Goal: Task Accomplishment & Management: Manage account settings

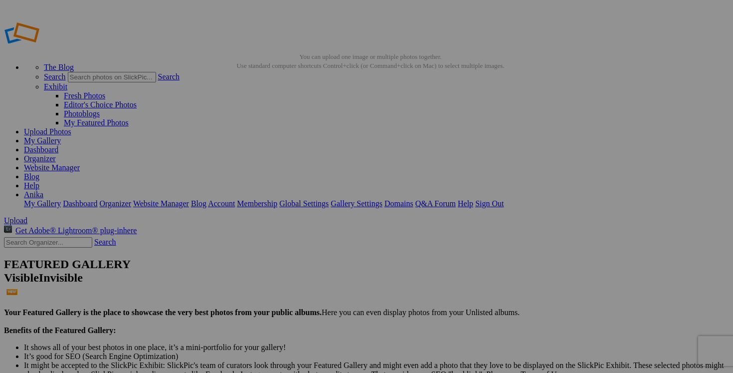
click at [58, 145] on link "Dashboard" at bounding box center [41, 149] width 34 height 8
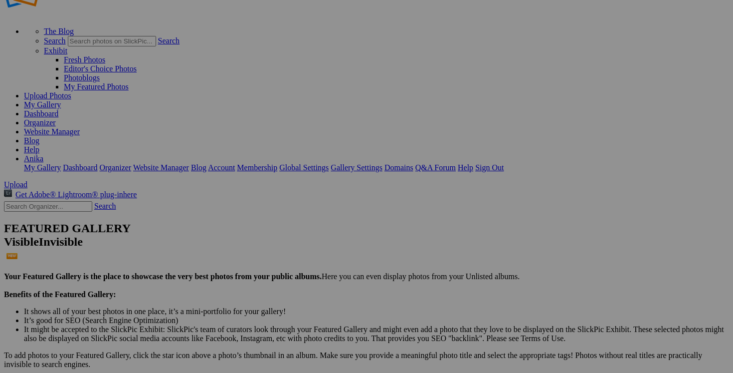
scroll to position [61, 0]
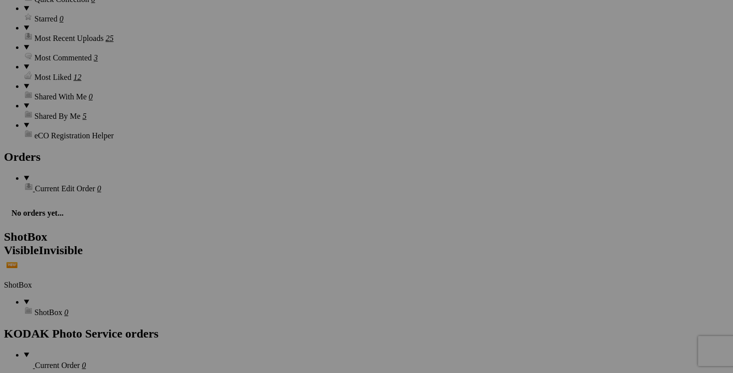
scroll to position [1413, 0]
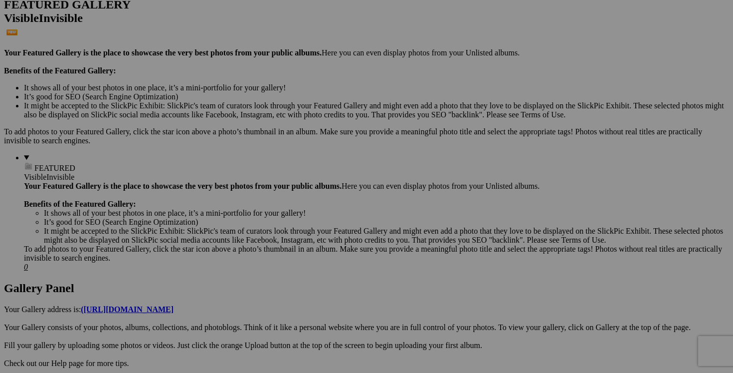
scroll to position [0, 0]
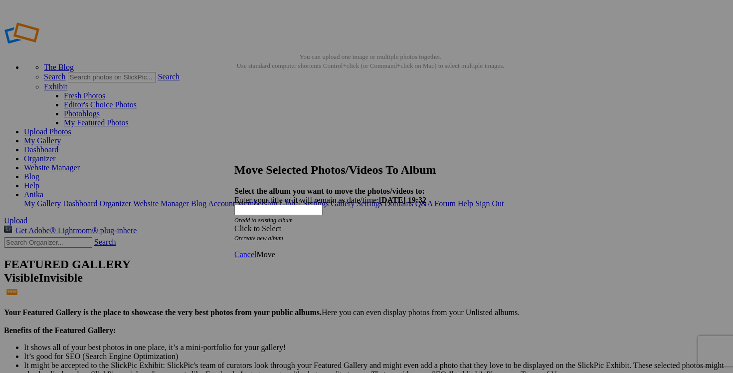
click at [430, 224] on div "Click to Select" at bounding box center [366, 228] width 264 height 9
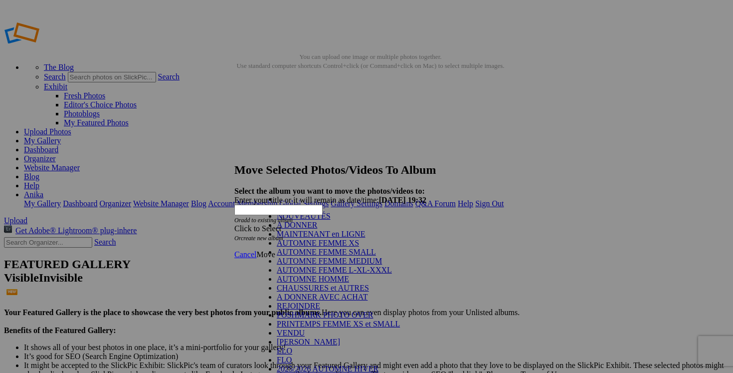
scroll to position [131, 0]
click at [293, 328] on link "VENDU" at bounding box center [291, 332] width 28 height 8
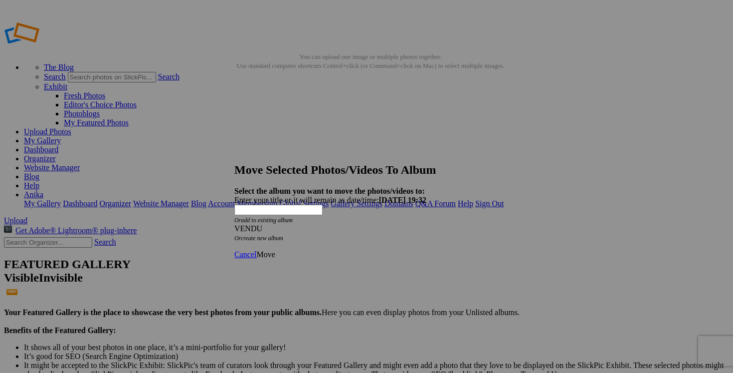
click at [275, 250] on span "Move" at bounding box center [265, 254] width 18 height 8
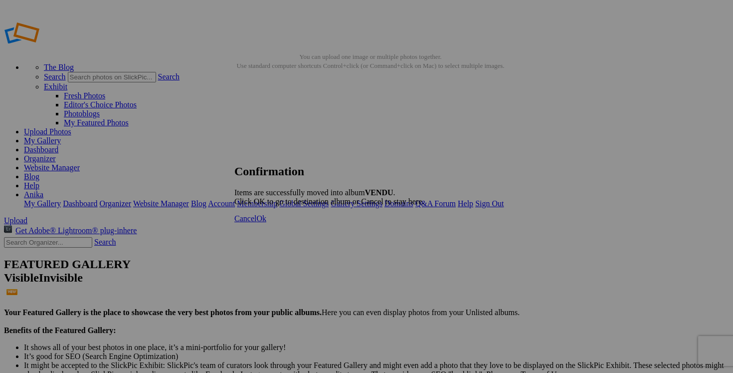
click at [256, 223] on span "Cancel" at bounding box center [245, 218] width 22 height 8
